Goal: Task Accomplishment & Management: Manage account settings

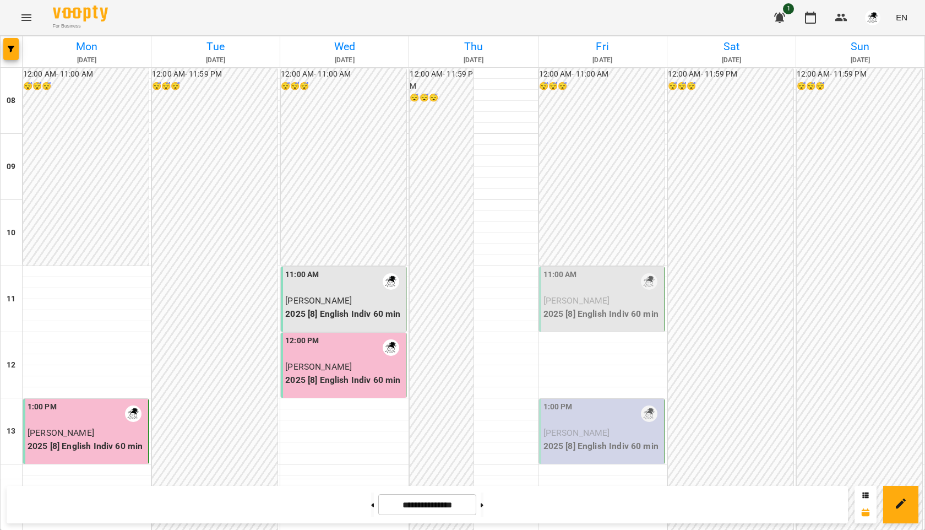
scroll to position [332, 0]
click at [607, 269] on div "11:00 AM" at bounding box center [602, 281] width 118 height 25
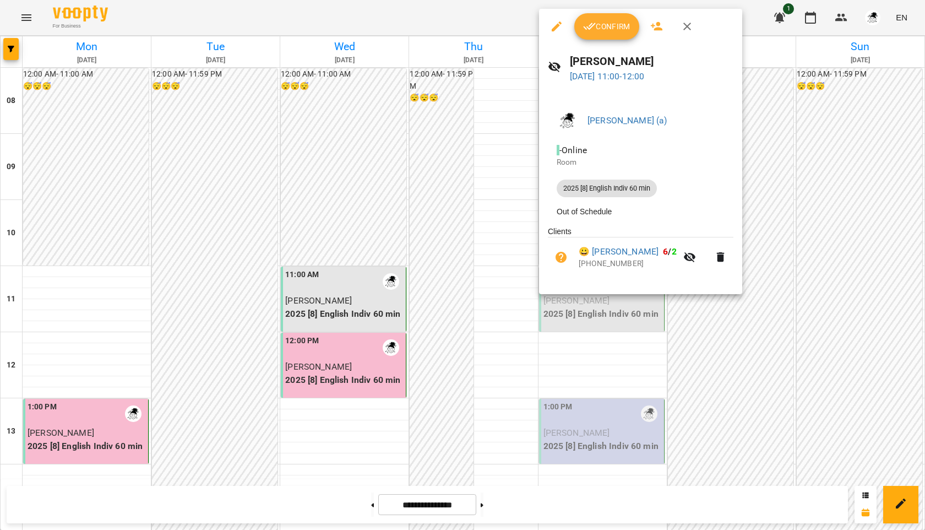
click at [612, 27] on span "Confirm" at bounding box center [606, 26] width 47 height 13
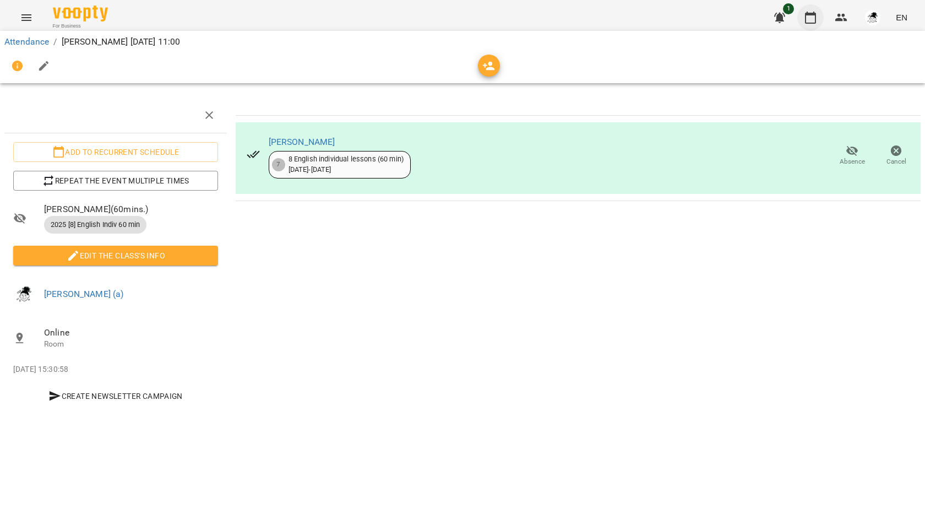
click at [805, 16] on icon "button" at bounding box center [810, 17] width 13 height 13
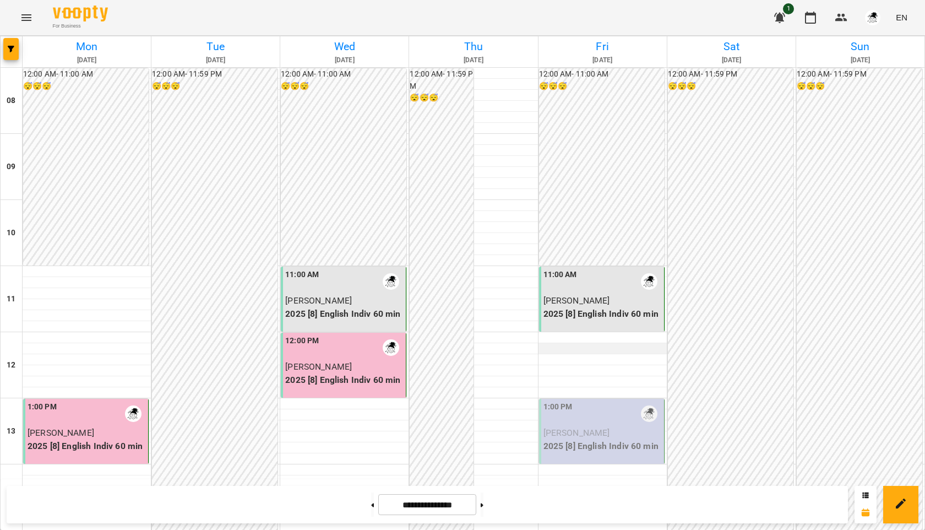
scroll to position [150, 0]
click at [575, 401] on div "1:00 PM" at bounding box center [602, 413] width 118 height 25
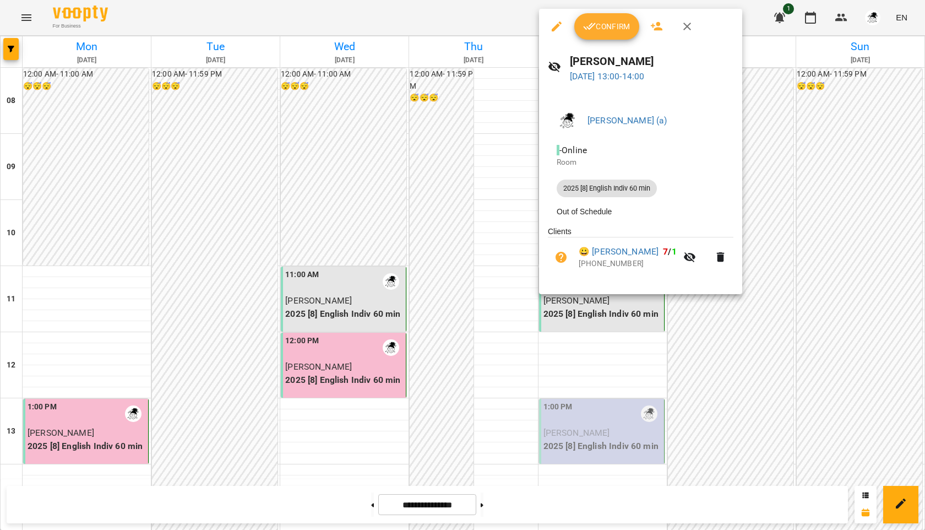
click at [603, 19] on button "Confirm" at bounding box center [606, 26] width 65 height 26
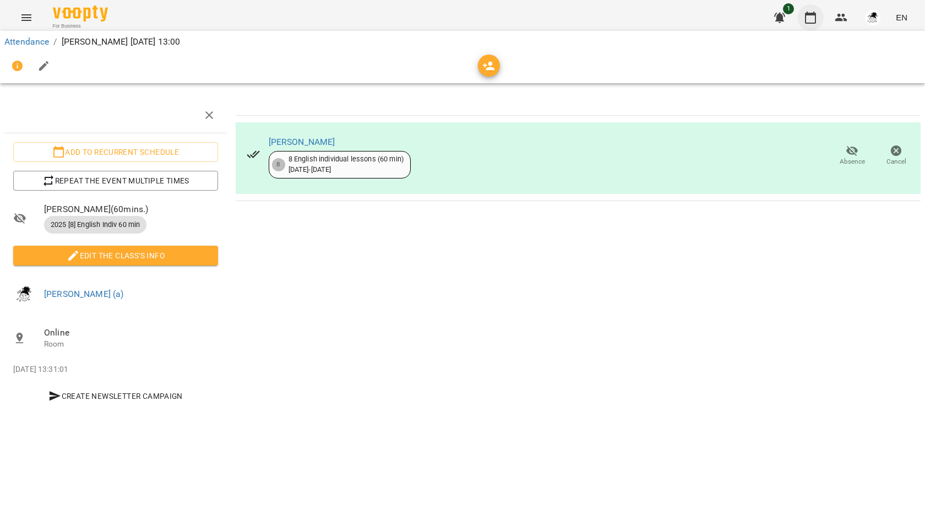
click at [813, 18] on icon "button" at bounding box center [810, 17] width 13 height 13
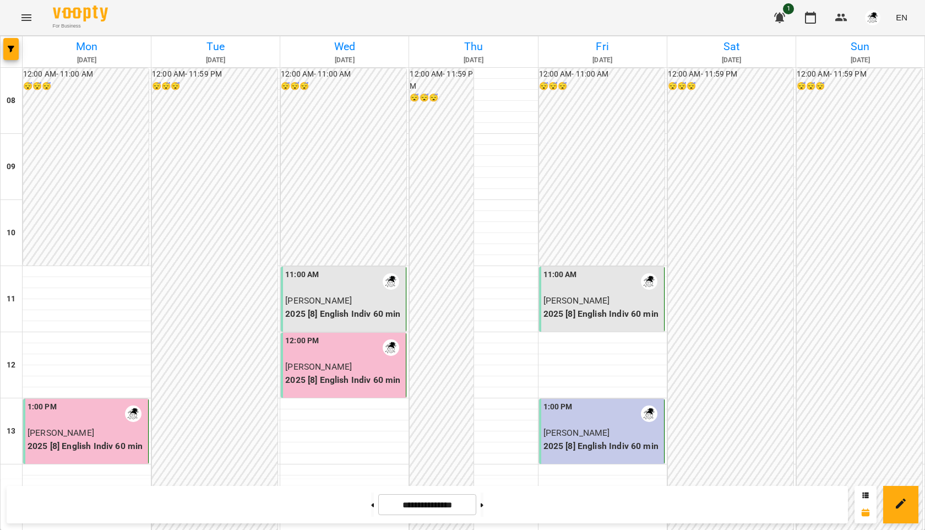
scroll to position [377, 0]
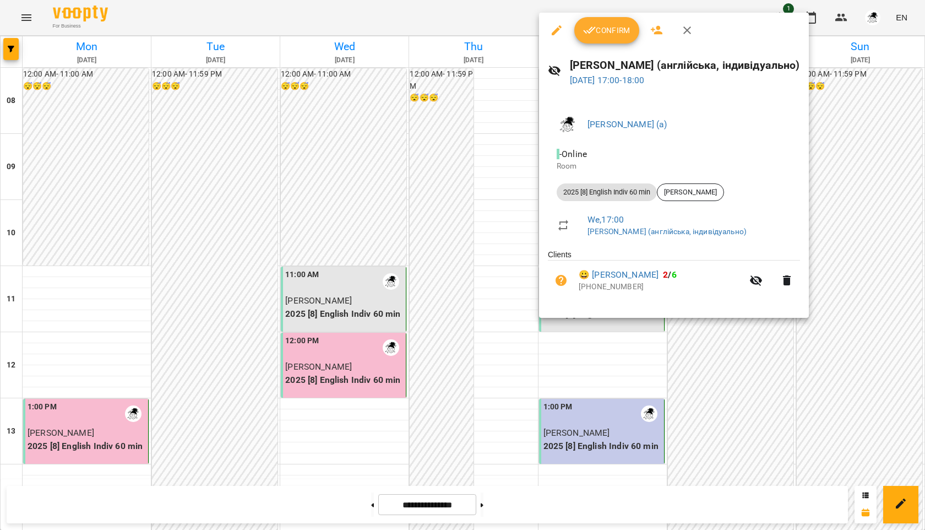
click at [613, 19] on button "Confirm" at bounding box center [606, 30] width 65 height 26
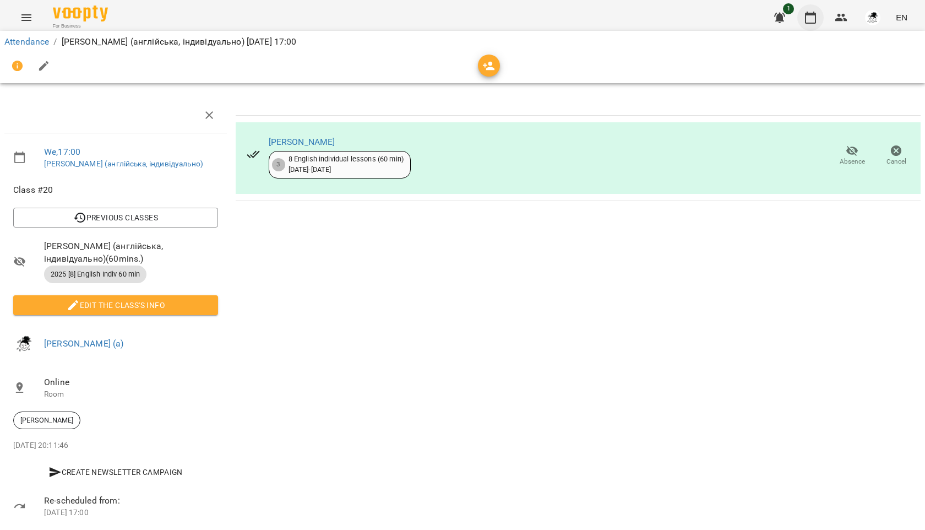
click at [813, 18] on icon "button" at bounding box center [810, 17] width 13 height 13
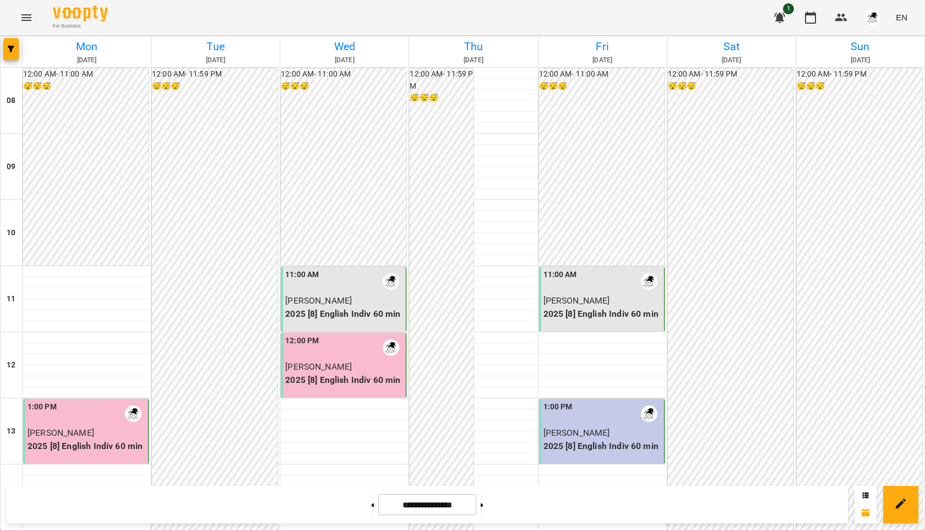
scroll to position [426, 0]
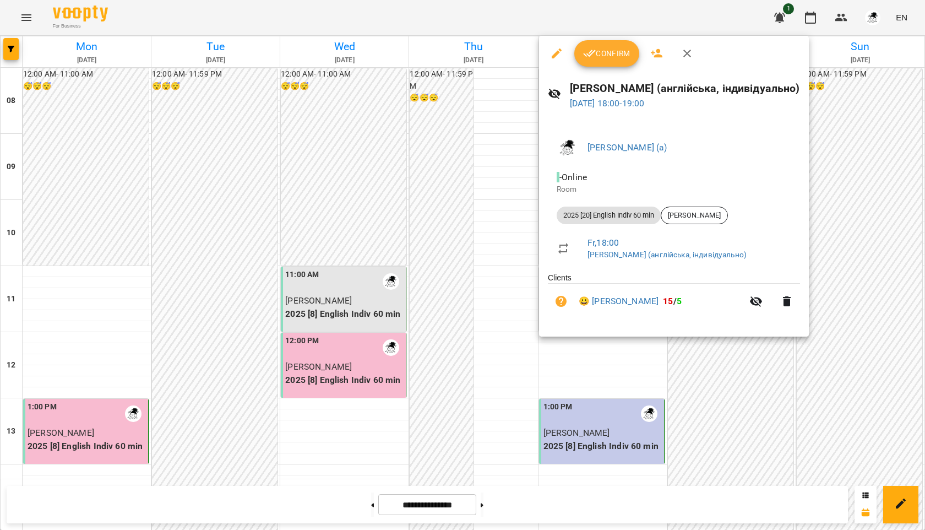
click at [611, 56] on span "Confirm" at bounding box center [606, 53] width 47 height 13
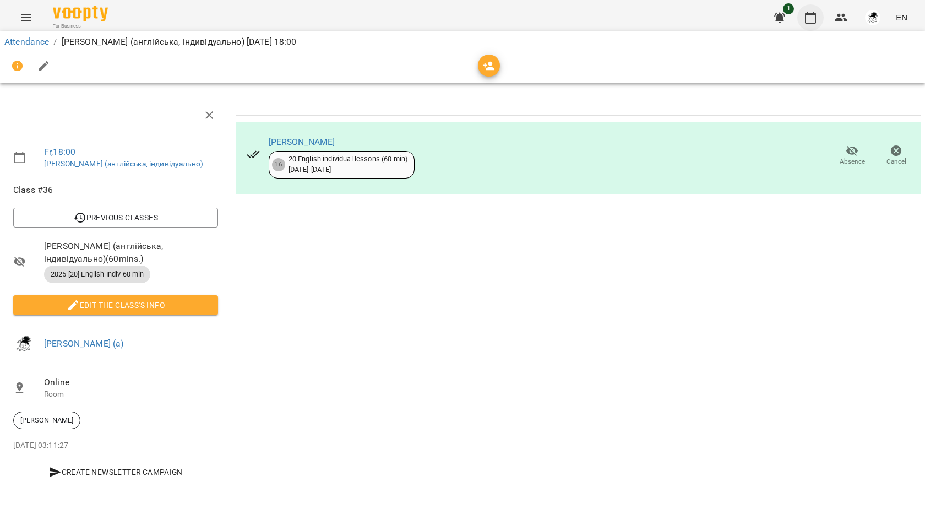
click at [811, 14] on icon "button" at bounding box center [810, 18] width 11 height 12
